Goal: Navigation & Orientation: Go to known website

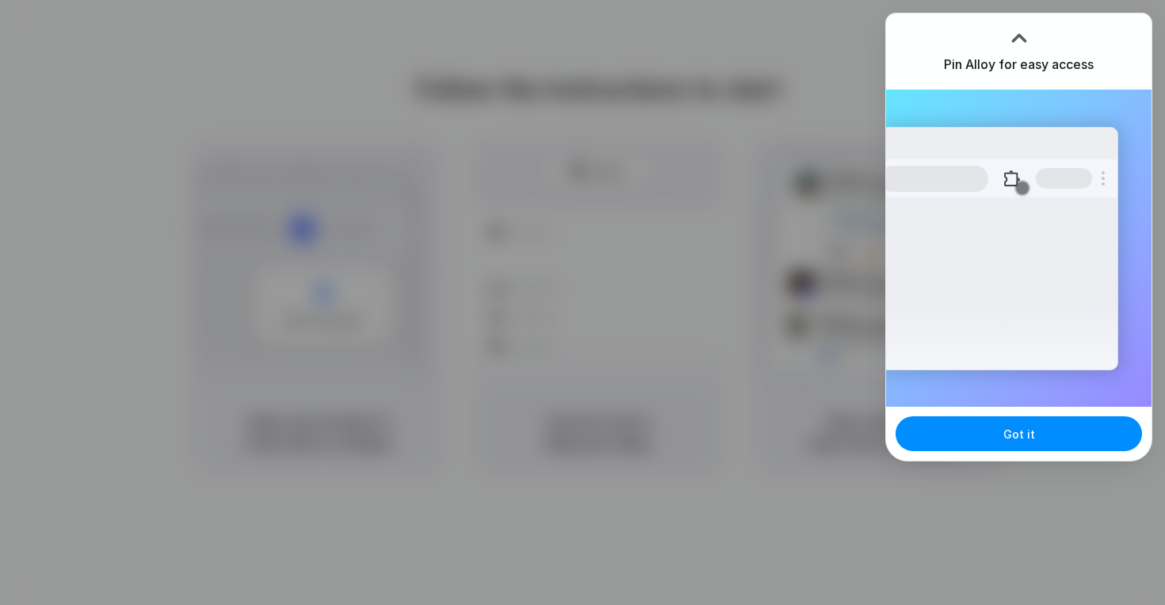
click at [693, 349] on div at bounding box center [582, 302] width 1165 height 605
